Goal: Find specific page/section: Find specific page/section

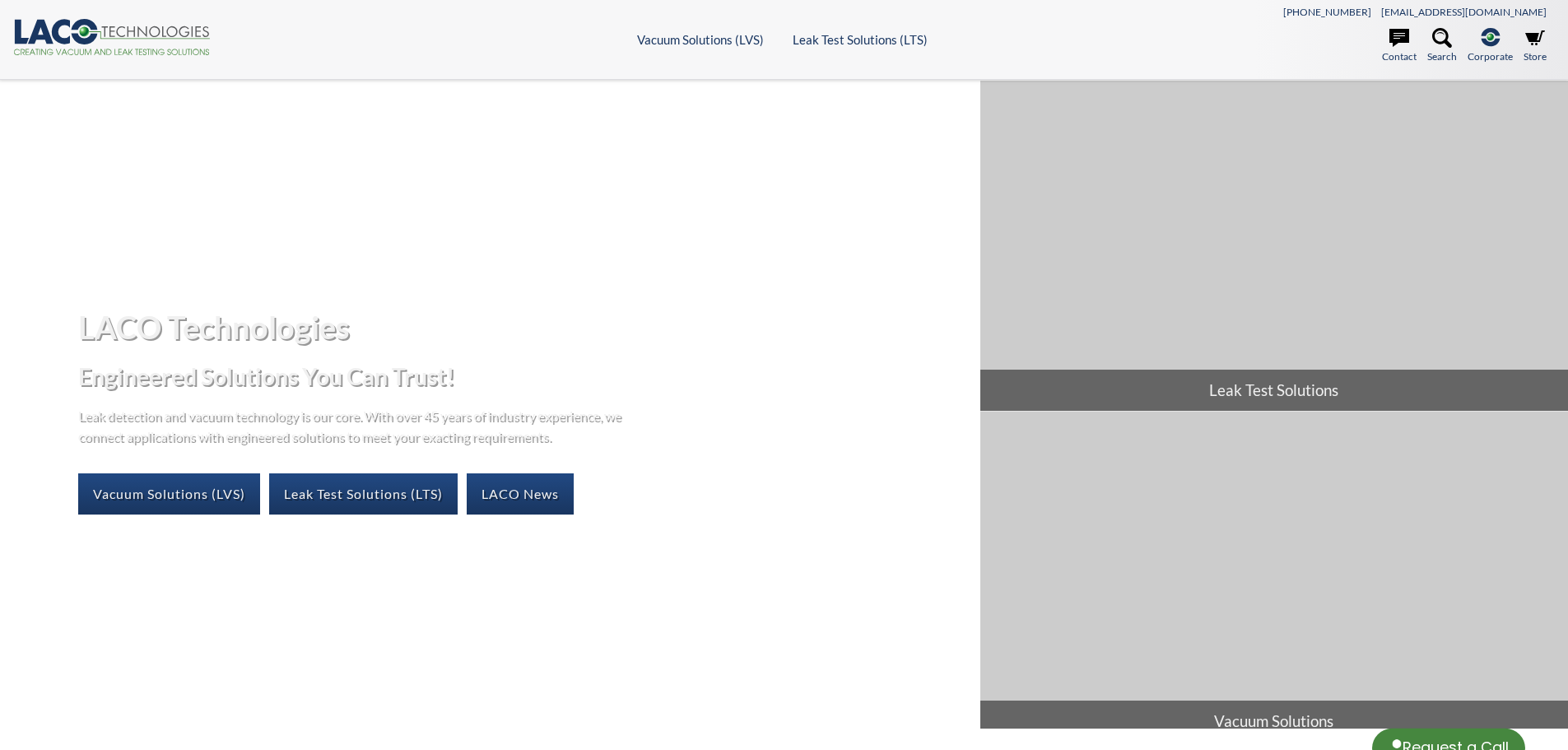
select select "Language Translate Widget"
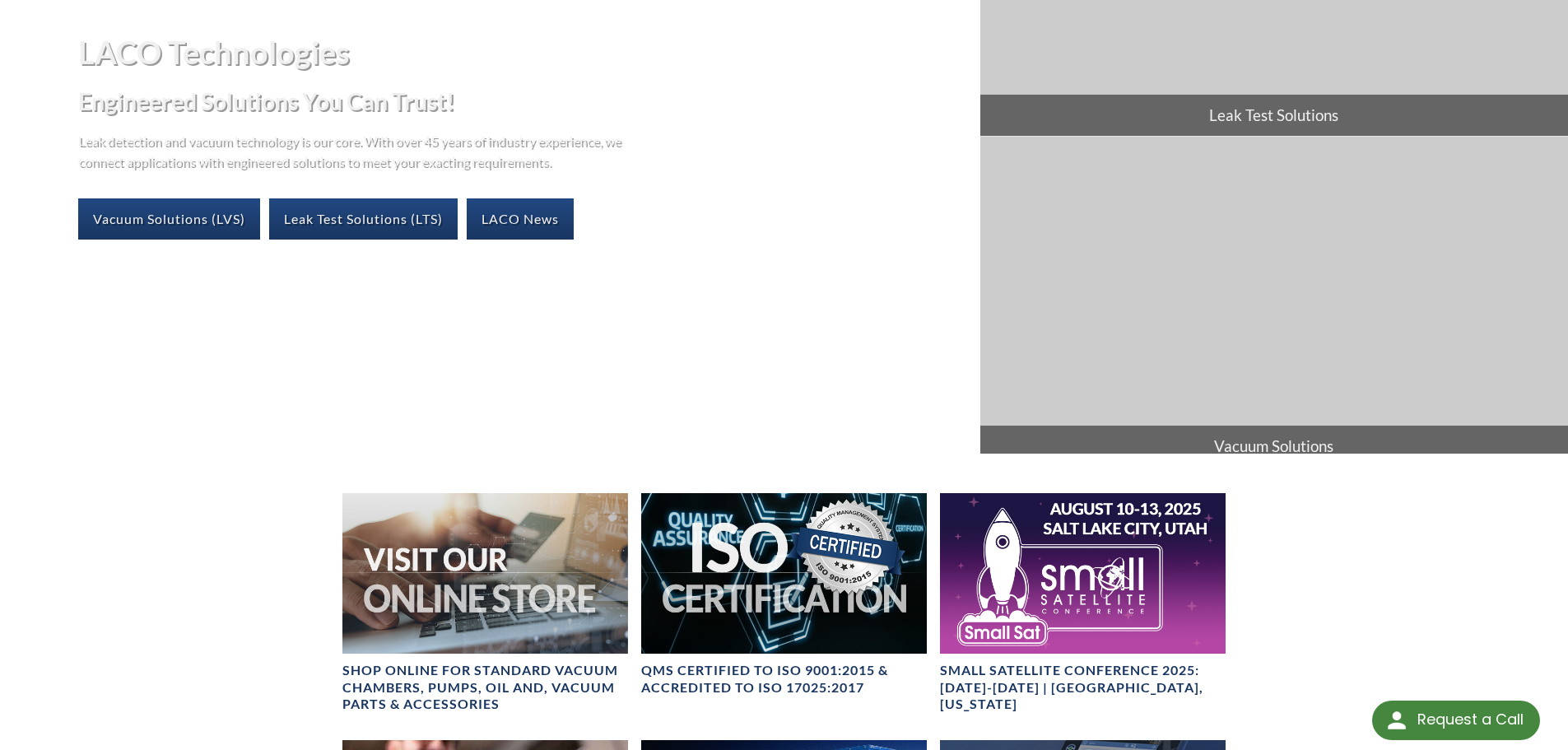
scroll to position [247, 0]
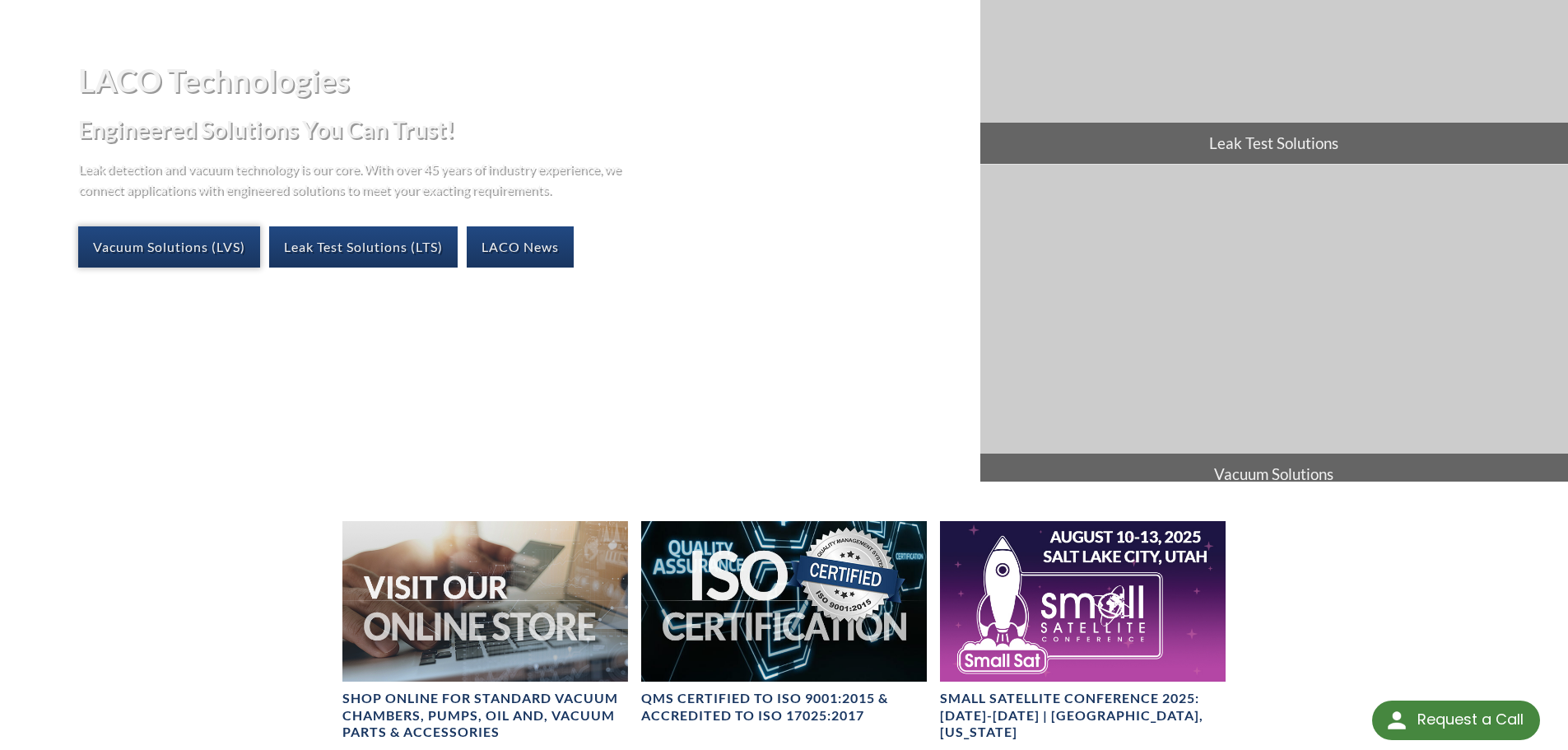
click at [193, 238] on link "Vacuum Solutions (LVS)" at bounding box center [169, 247] width 182 height 41
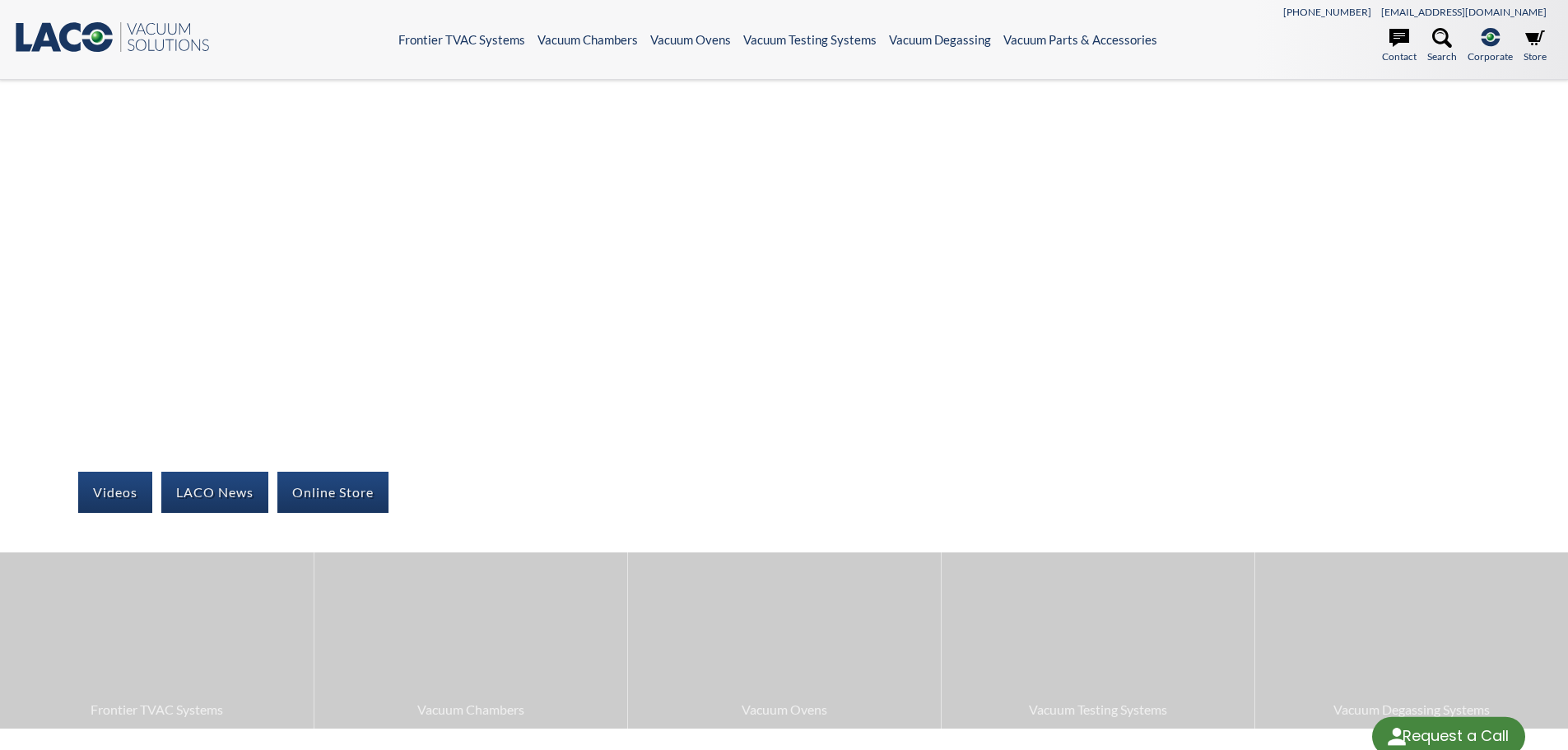
select select "Language Translate Widget"
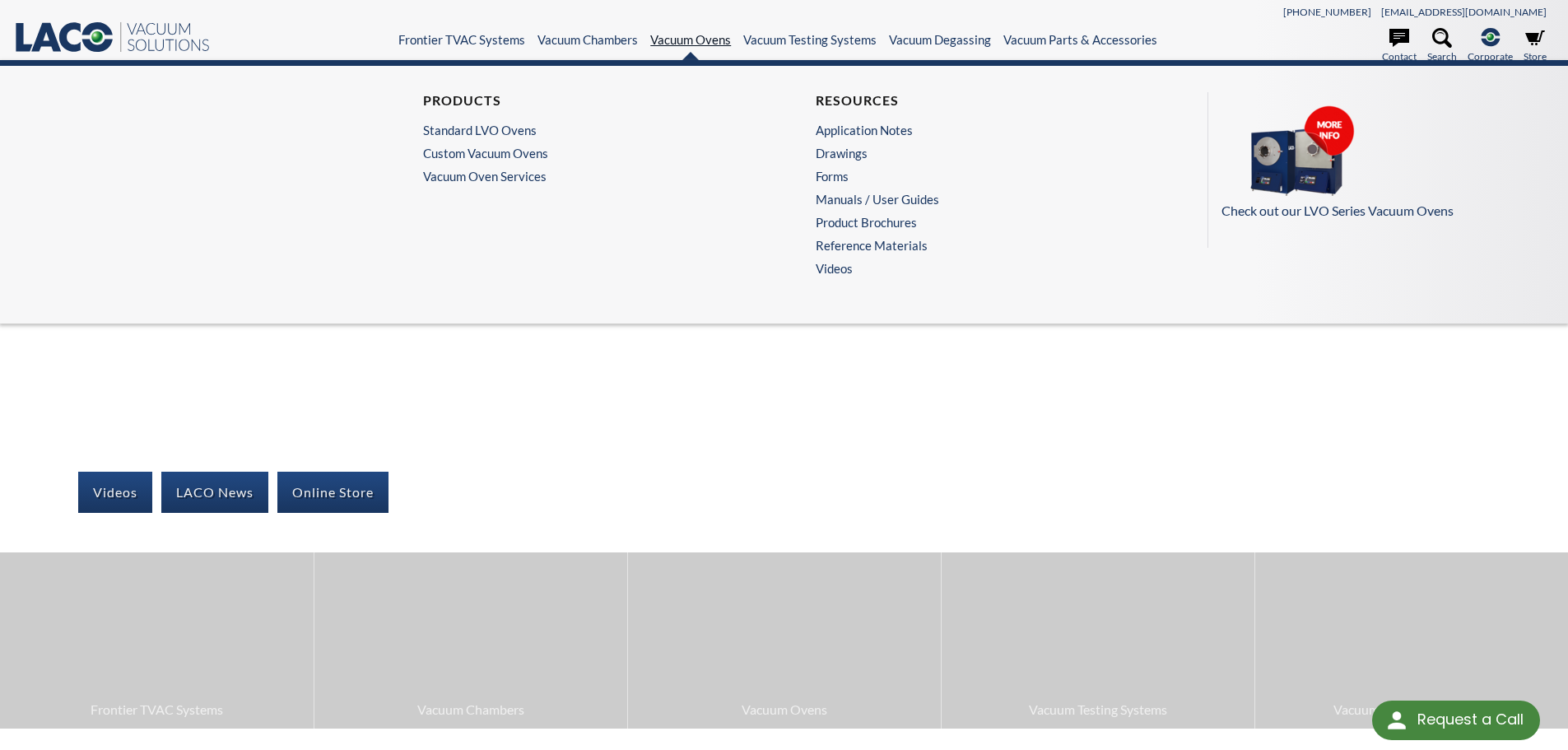
click at [703, 44] on link "Vacuum Ovens" at bounding box center [690, 39] width 81 height 14
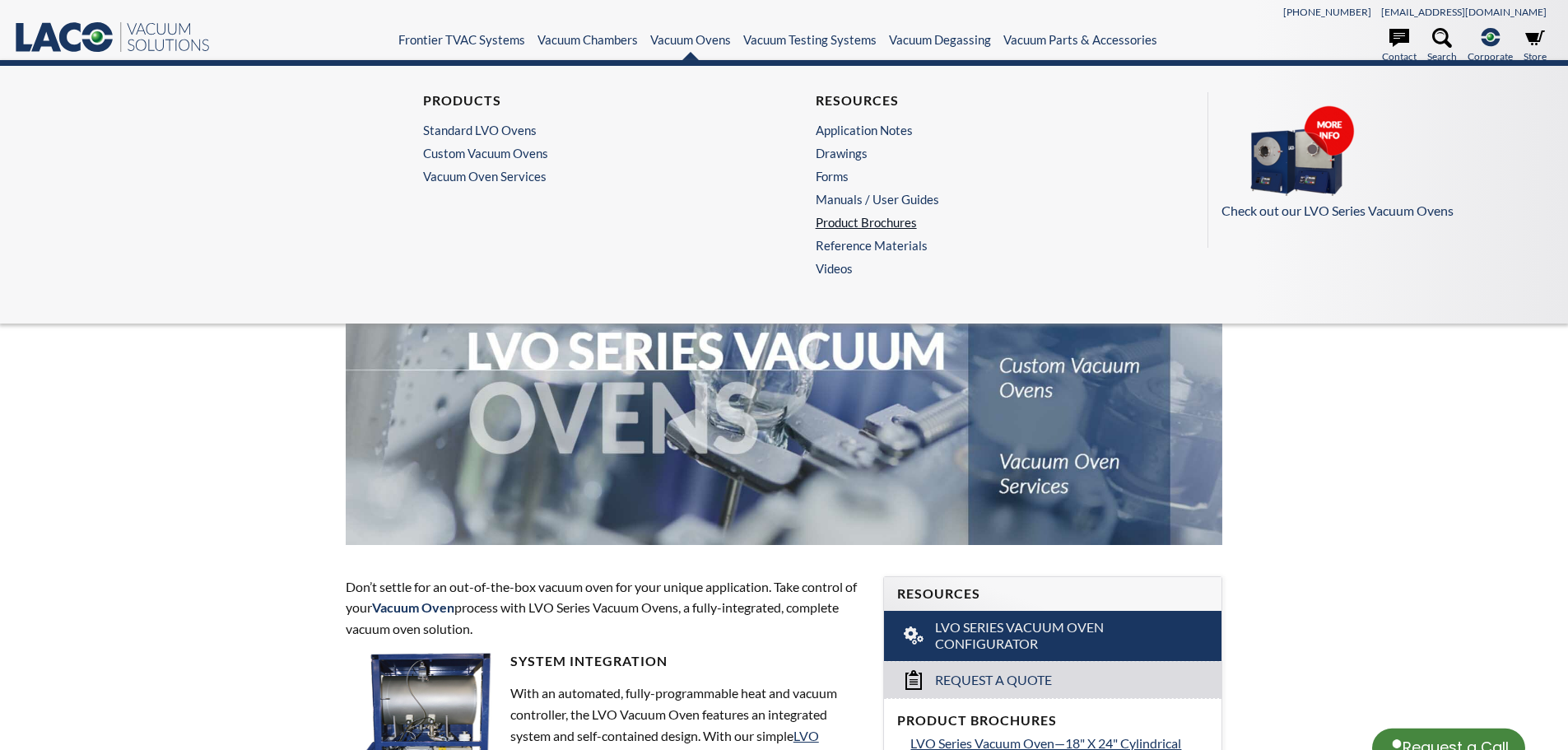
select select "Language Translate Widget"
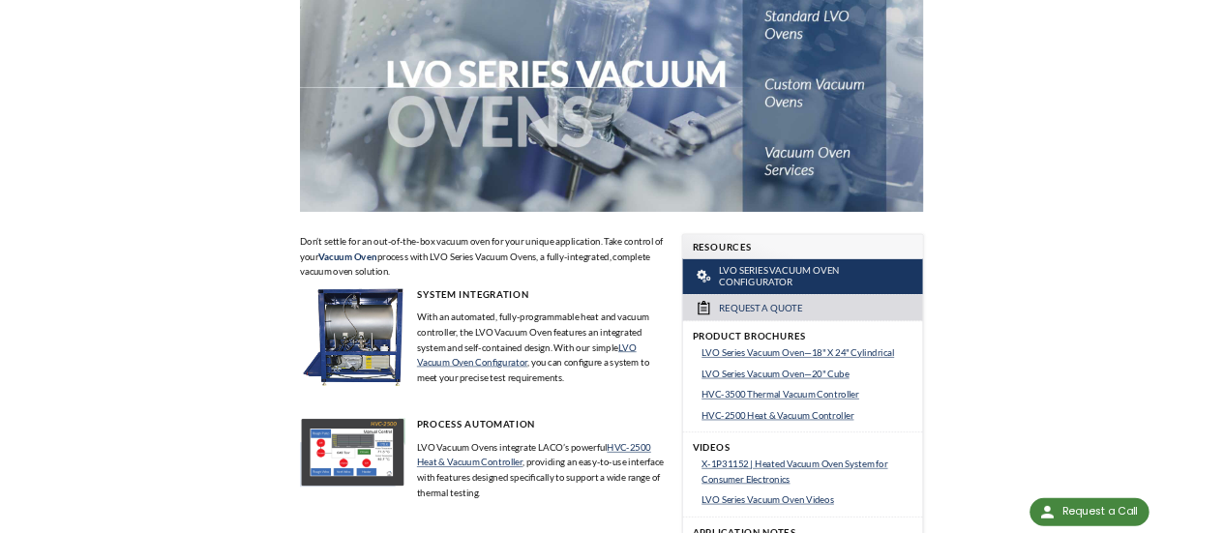
scroll to position [193, 0]
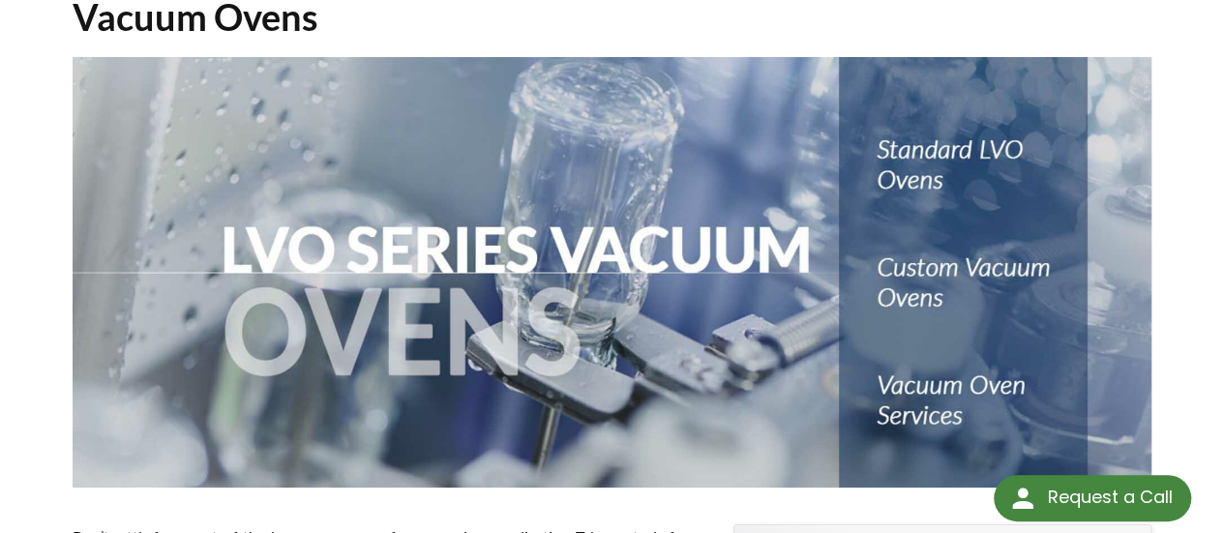
click at [696, 1] on h1 "Vacuum Ovens" at bounding box center [612, 16] width 1079 height 47
